Goal: Download file/media

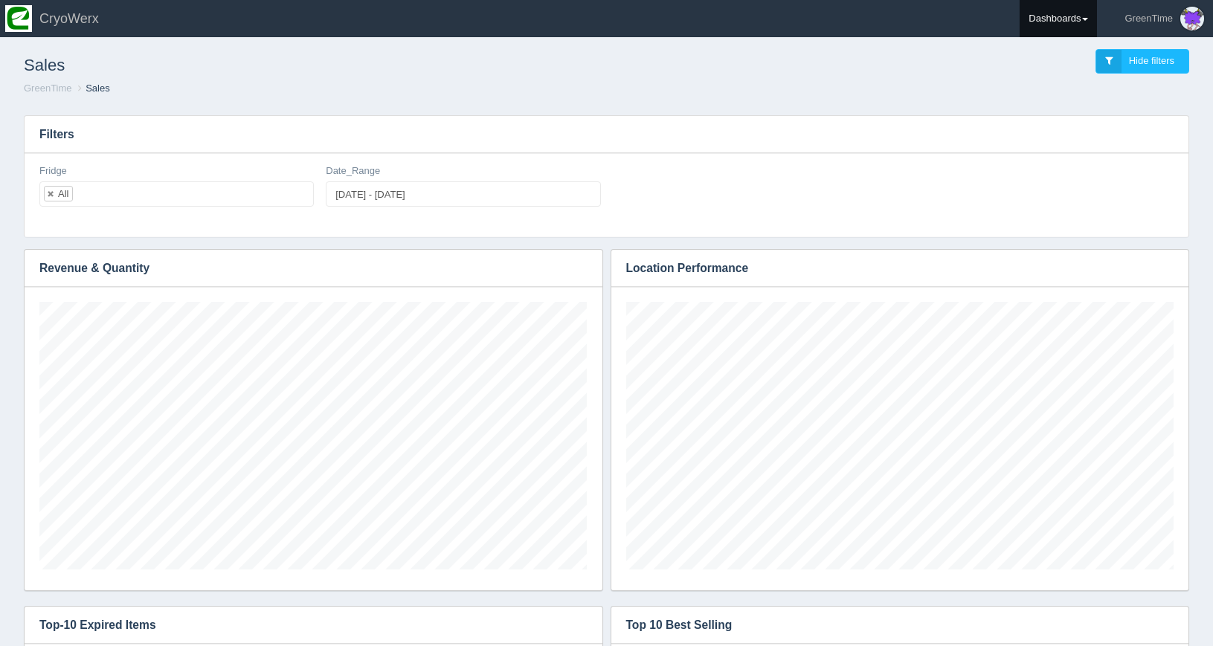
click at [1053, 20] on link "Dashboards" at bounding box center [1058, 18] width 77 height 37
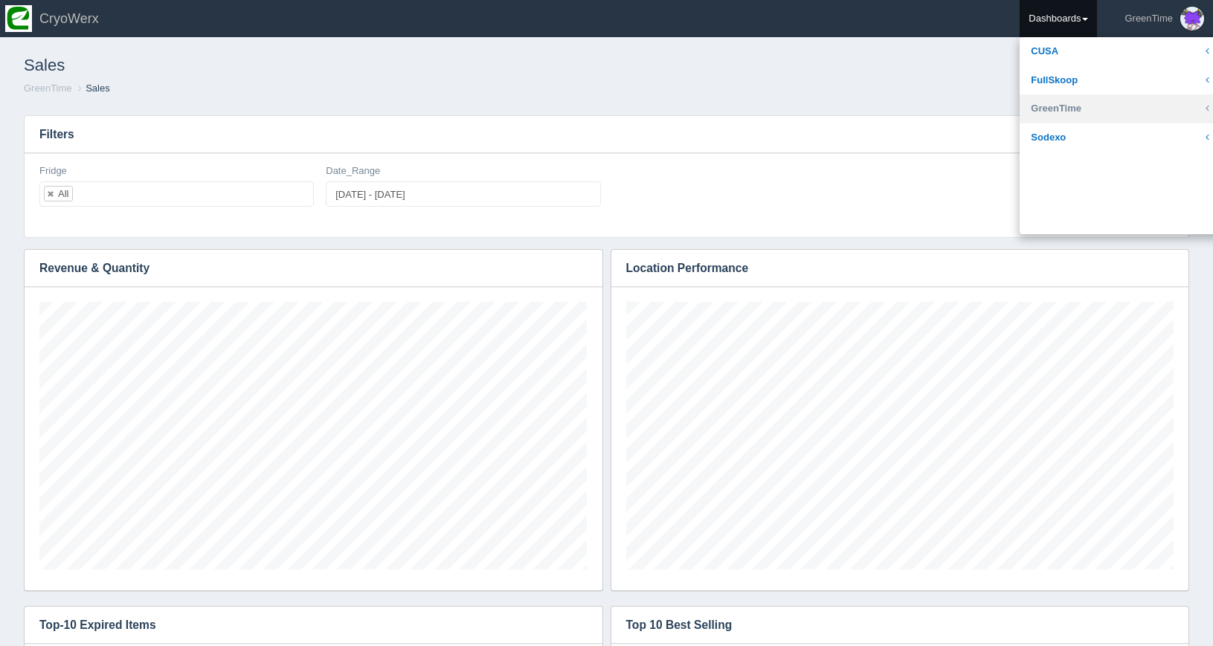
click at [1066, 111] on link "GreenTime" at bounding box center [1120, 108] width 201 height 29
click at [1072, 142] on link "Customer" at bounding box center [1120, 137] width 201 height 29
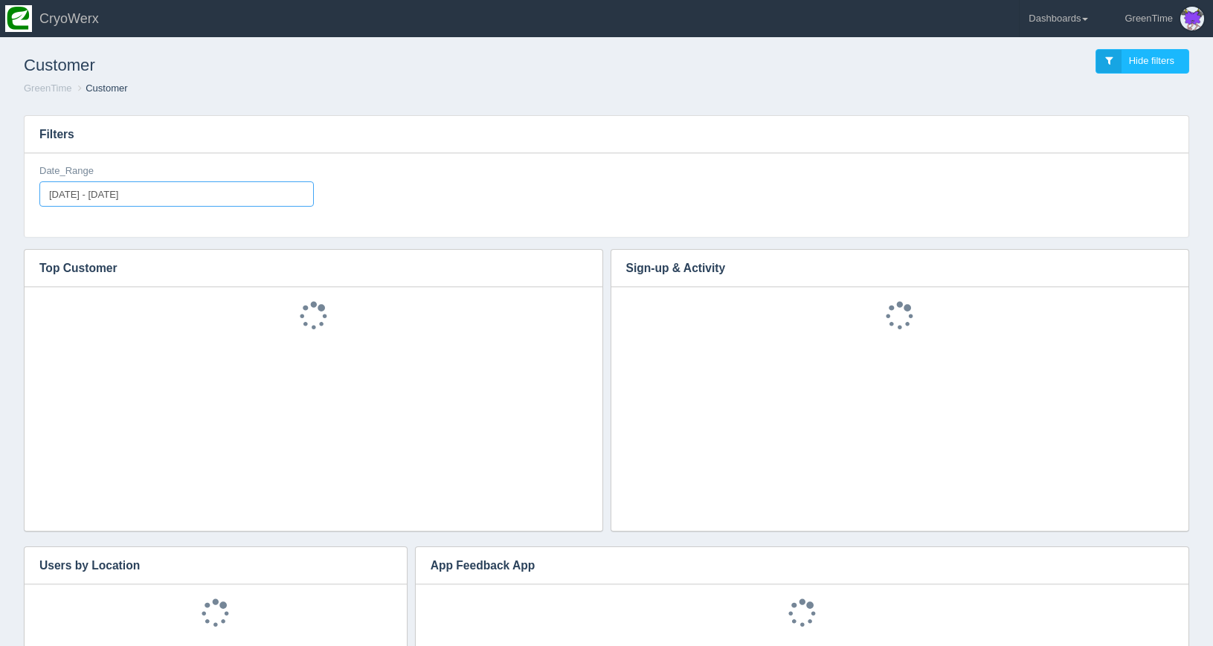
type input "2025-08-18"
type input "[DATE]"
click at [201, 187] on input "2025-08-18 - 2025-09-01" at bounding box center [176, 193] width 274 height 25
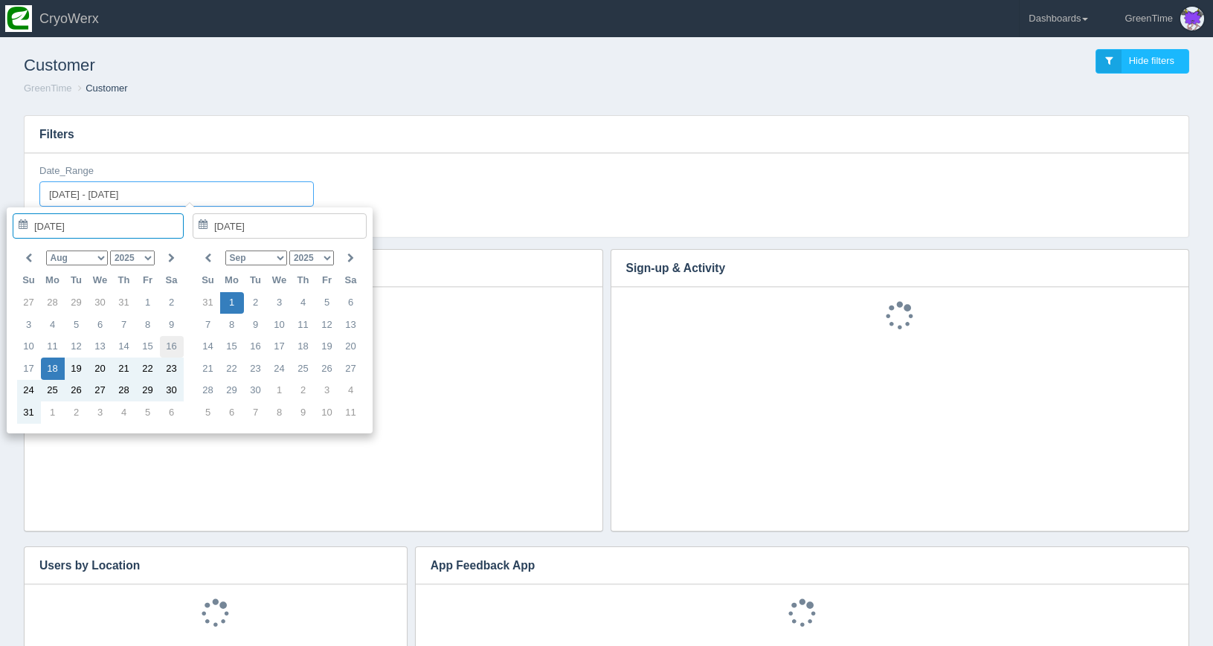
scroll to position [208, 547]
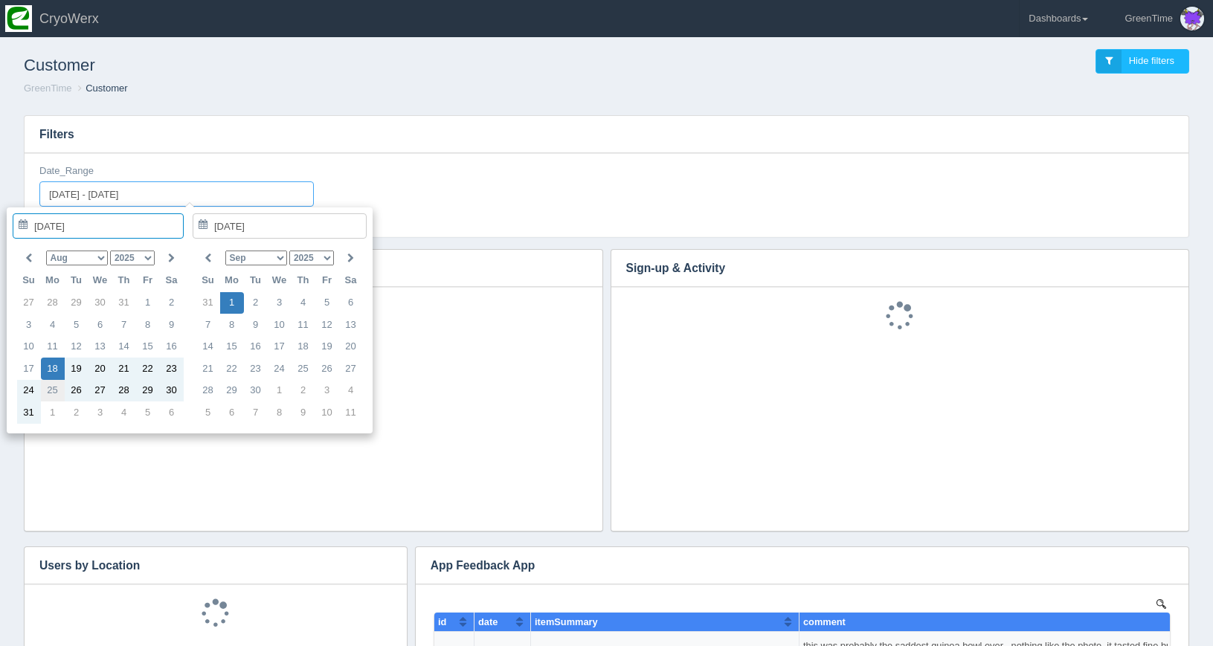
type input "[DATE]"
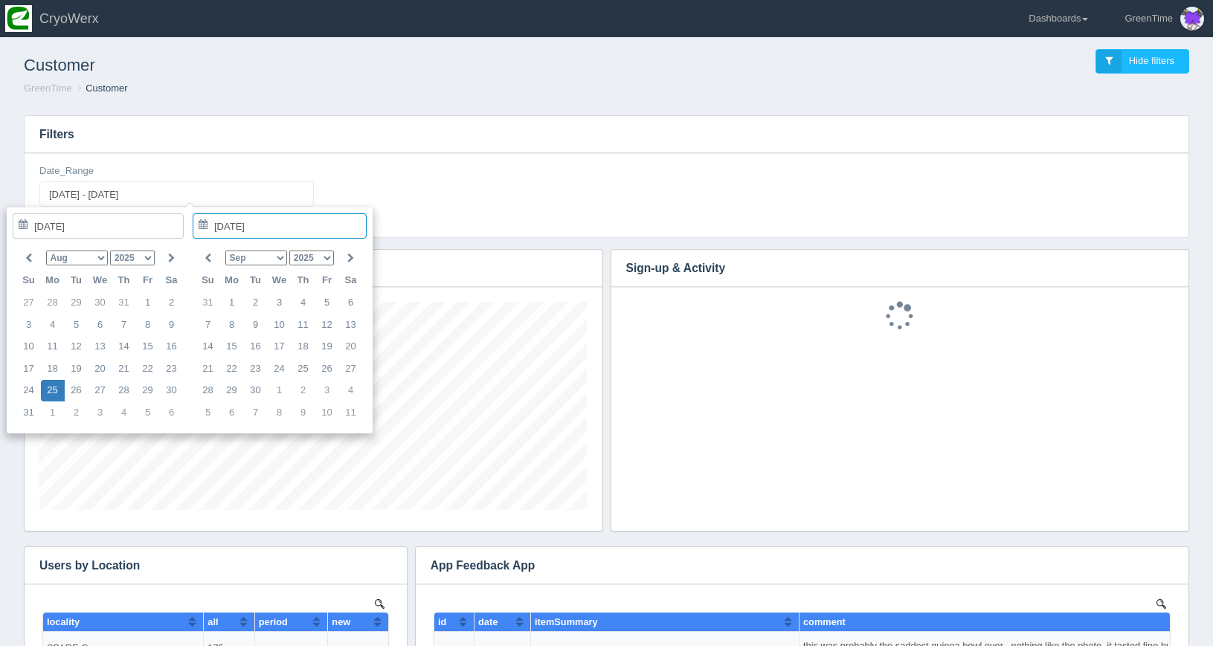
scroll to position [0, 0]
type input "[DATE]"
type input "[DATE] - [DATE]"
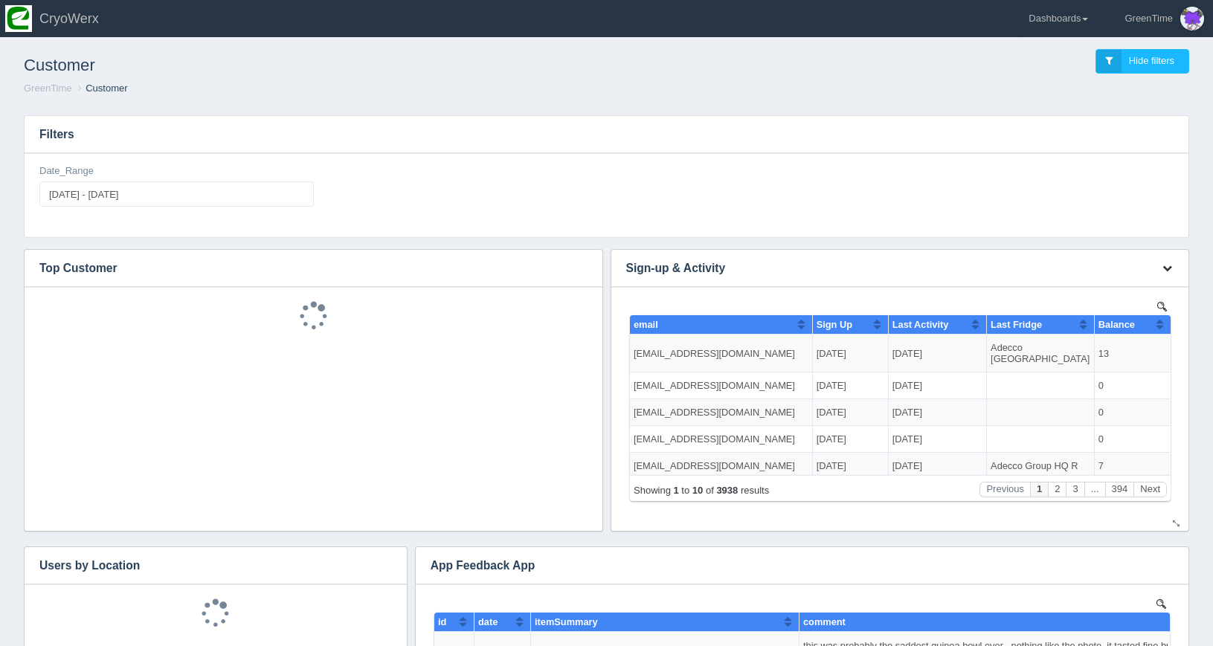
click at [1161, 267] on button "button" at bounding box center [1167, 268] width 20 height 23
click at [1116, 296] on link "Download CSV" at bounding box center [1117, 291] width 119 height 22
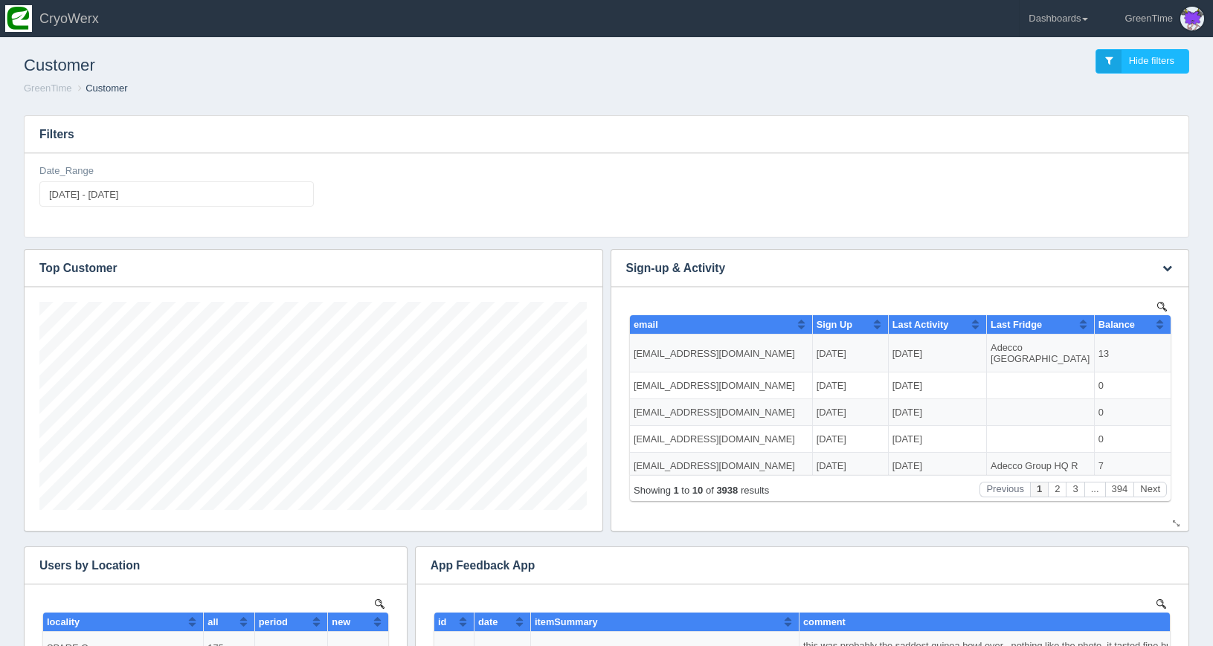
scroll to position [208, 547]
click at [1061, 22] on link "Dashboards" at bounding box center [1058, 18] width 77 height 37
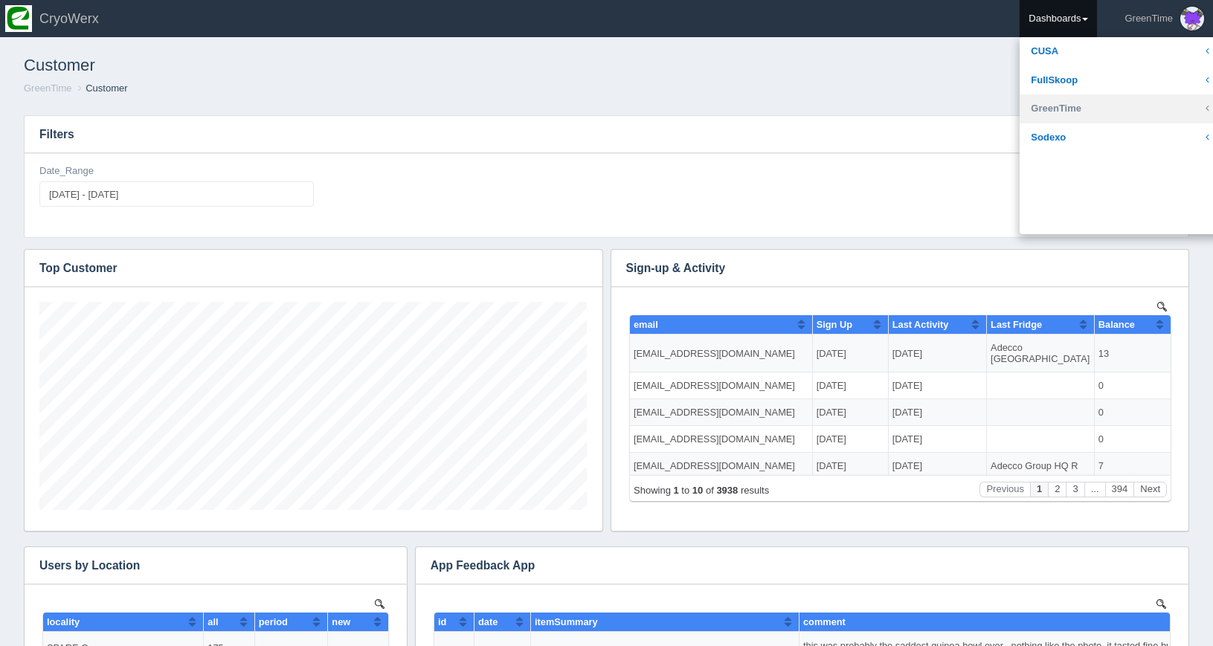
click at [1069, 102] on link "GreenTime" at bounding box center [1120, 108] width 201 height 29
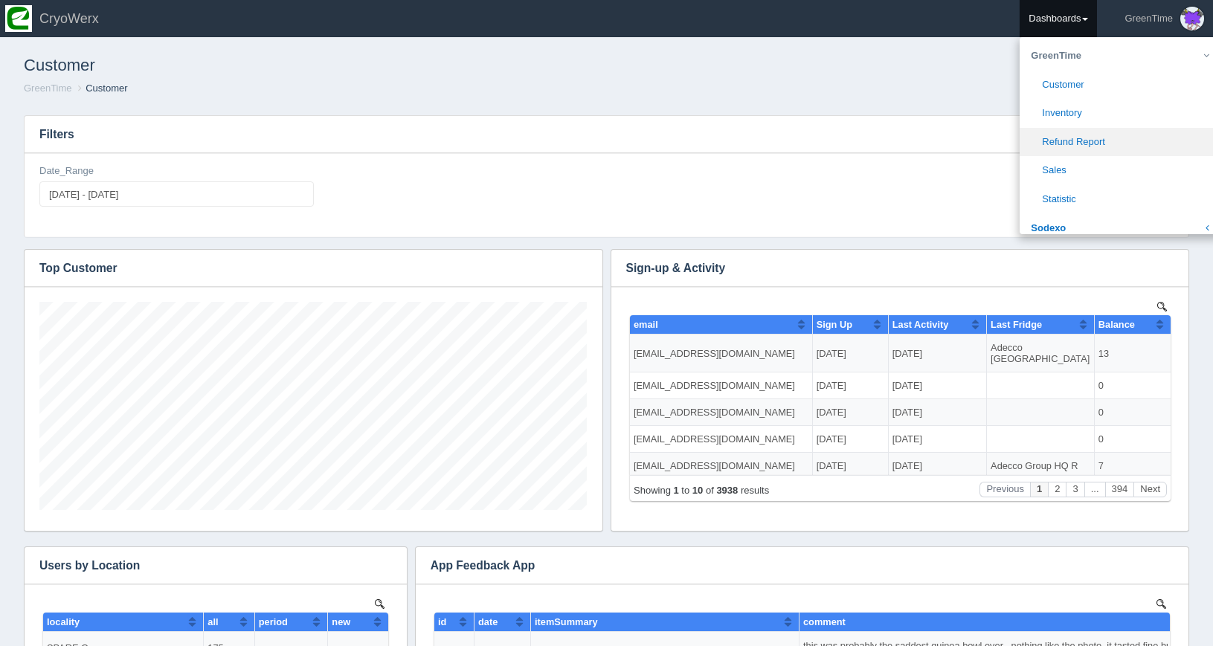
scroll to position [61, 0]
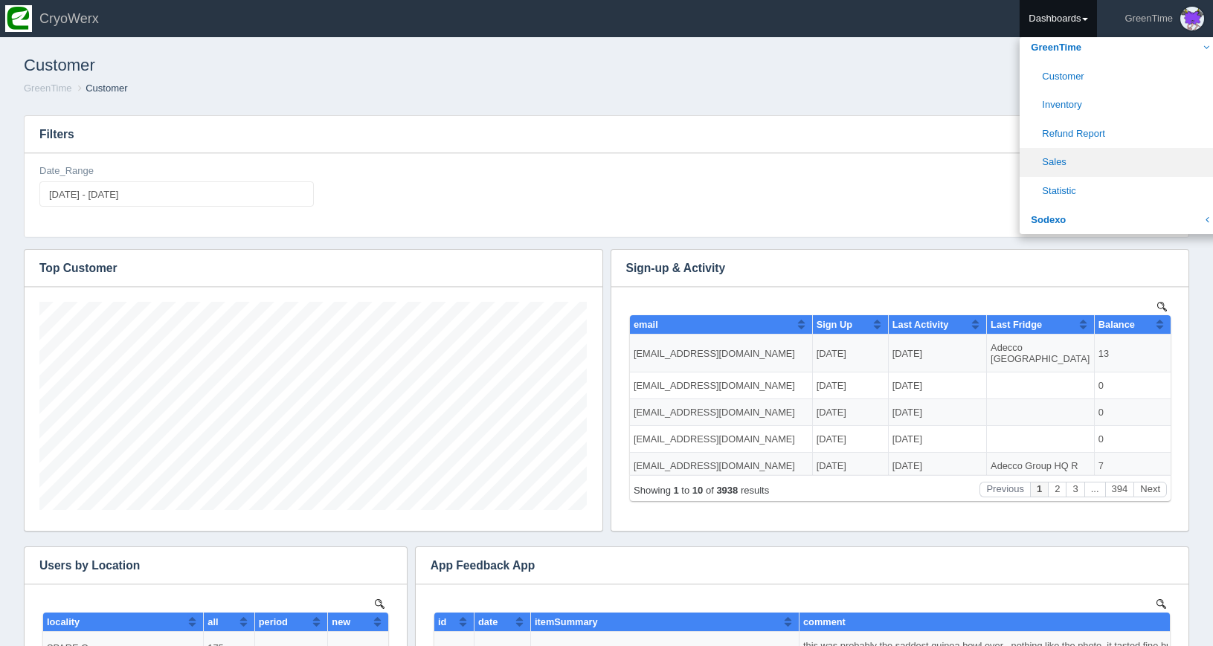
click at [1058, 152] on link "Sales" at bounding box center [1120, 162] width 201 height 29
click at [1060, 164] on link "Sales" at bounding box center [1120, 162] width 201 height 29
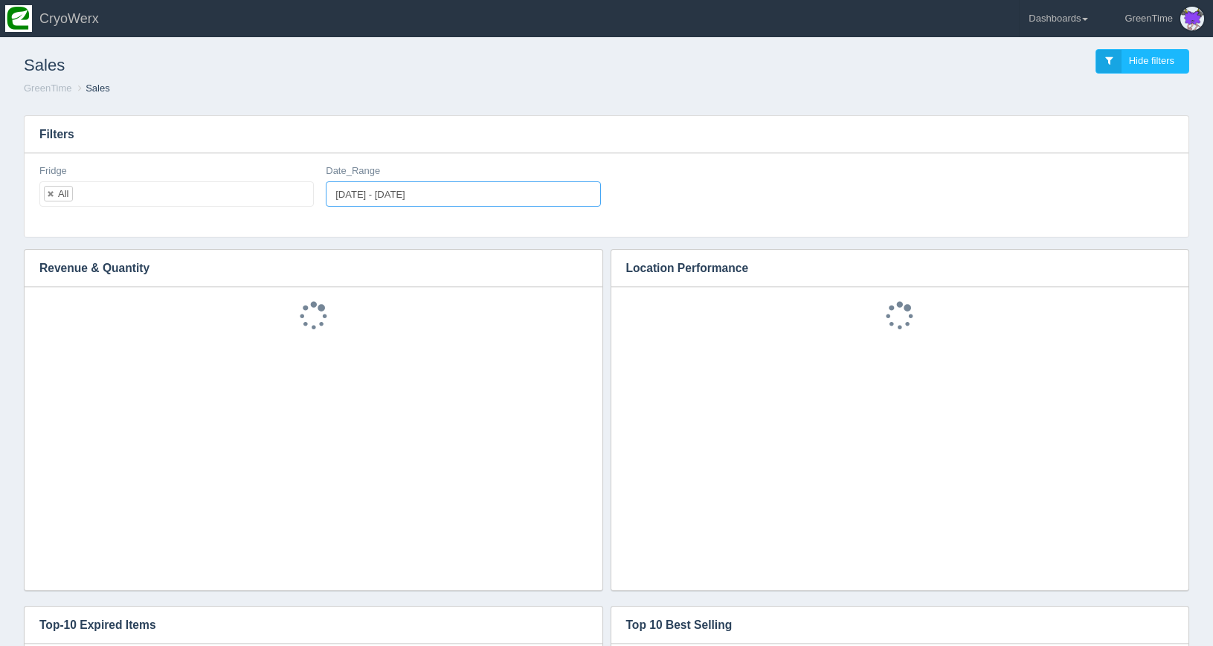
type input "[DATE]"
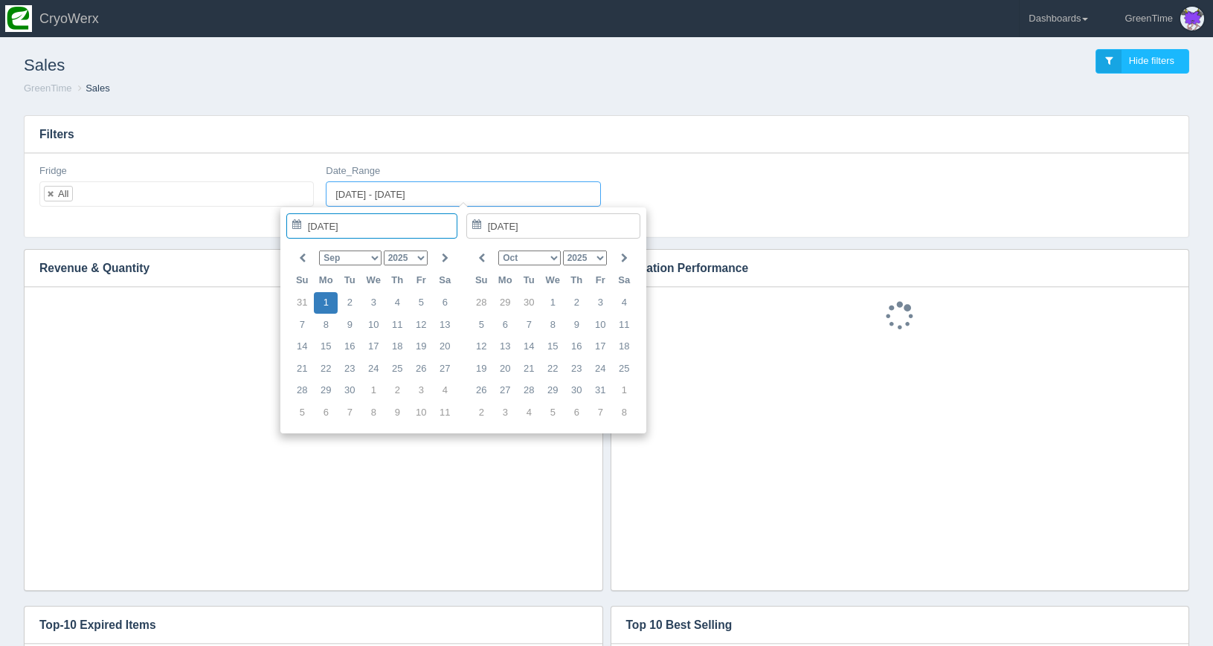
click at [393, 195] on input "[DATE] - [DATE]" at bounding box center [463, 193] width 274 height 25
click at [368, 260] on select "Jan Feb Mar Apr May Jun [DATE] Aug Sep Oct Nov Dec" at bounding box center [350, 258] width 62 height 15
type input "[DATE]"
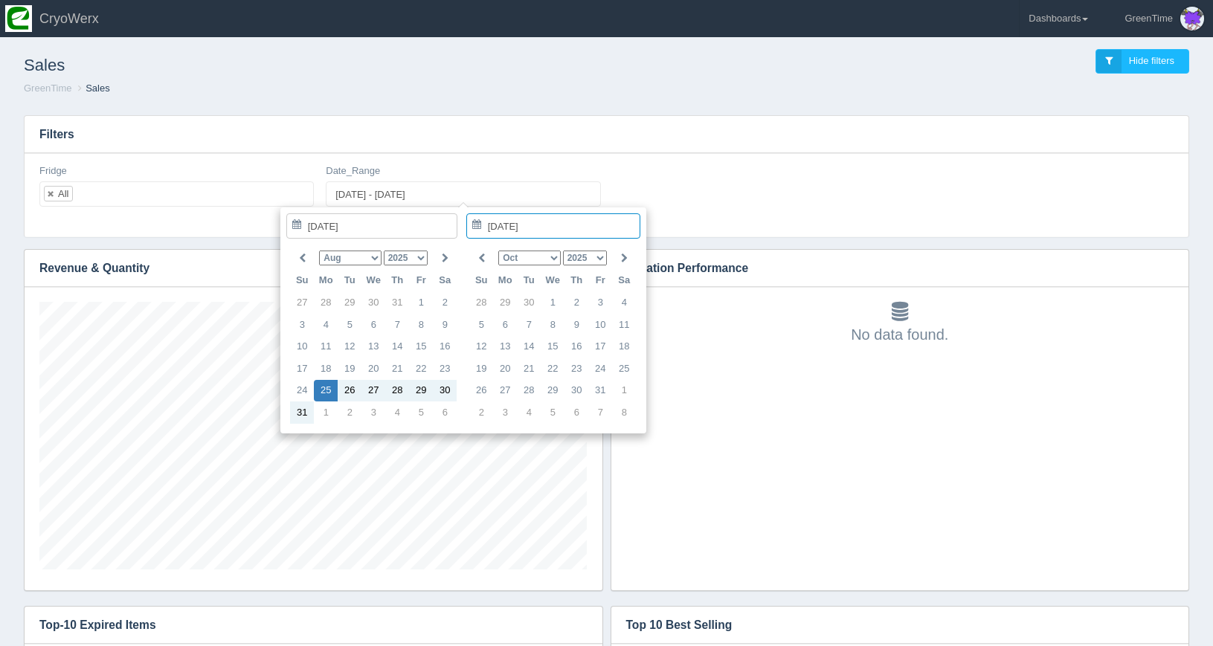
type input "[DATE] - [DATE]"
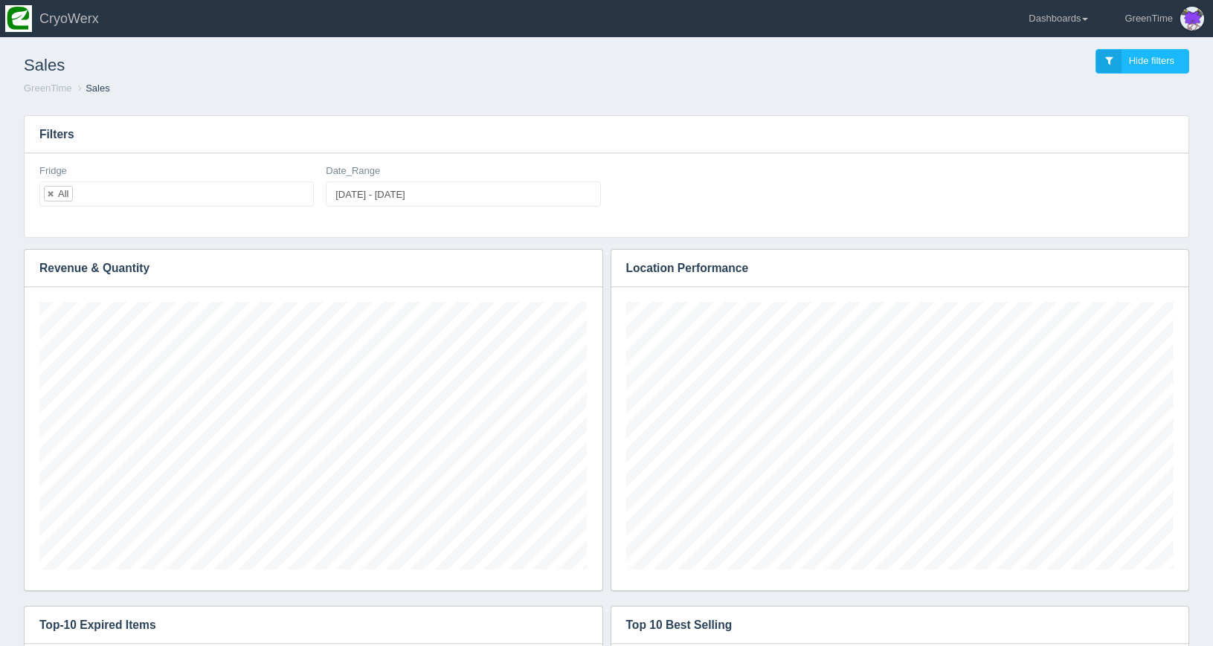
scroll to position [0, 0]
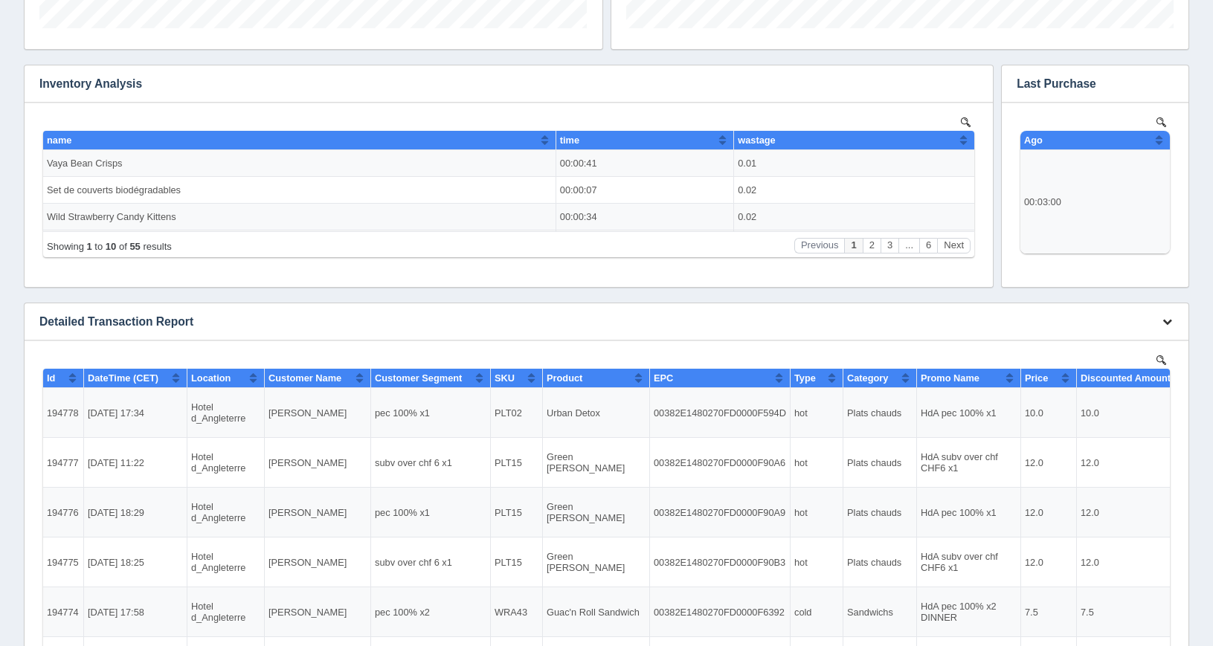
click at [1165, 321] on icon "button" at bounding box center [1168, 322] width 10 height 10
click at [1135, 342] on link "Download CSV" at bounding box center [1117, 344] width 119 height 22
